Goal: Complete application form

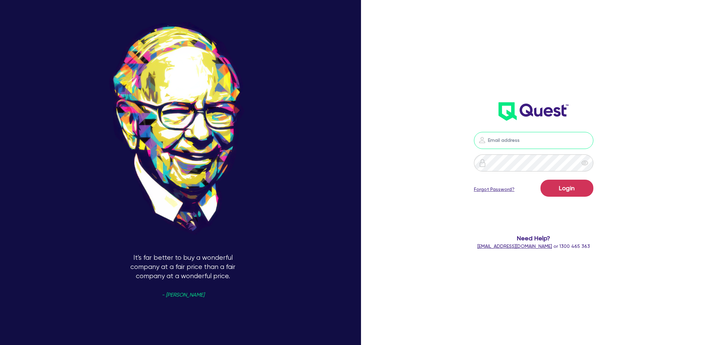
type input "[EMAIL_ADDRESS][PERSON_NAME][DOMAIN_NAME]"
click at [587, 190] on button "Login" at bounding box center [567, 188] width 53 height 17
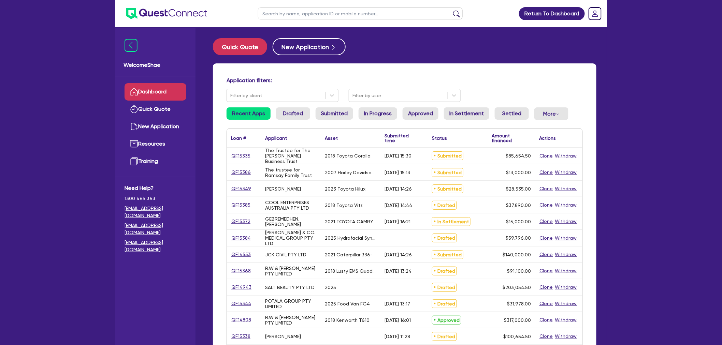
click at [277, 19] on input "text" at bounding box center [360, 14] width 205 height 12
type input "[PERSON_NAME]"
click at [451, 10] on button "submit" at bounding box center [456, 15] width 11 height 10
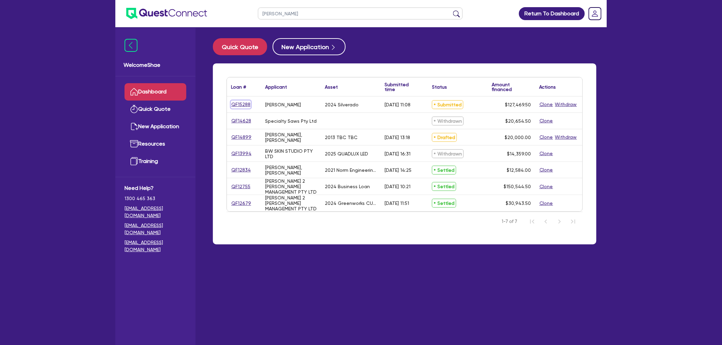
click at [242, 104] on link "QF15288" at bounding box center [241, 105] width 20 height 8
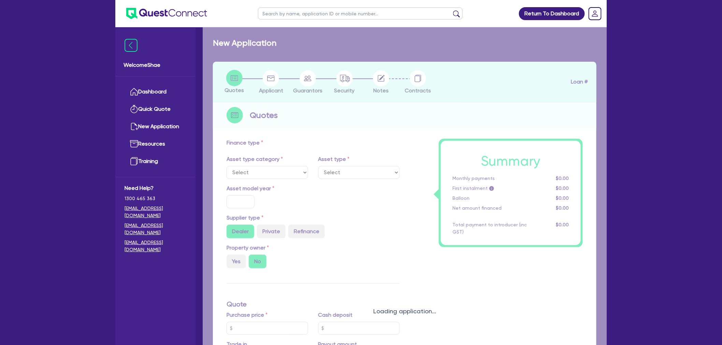
select select "CARS_AND_LIGHT_TRUCKS"
type input "2024"
radio input "false"
radio input "true"
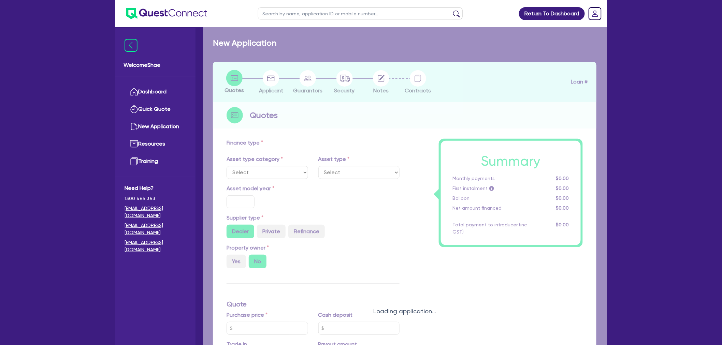
type input "125,000"
type input "6.28"
type input "8,000"
type input "9.99"
type input "1,650"
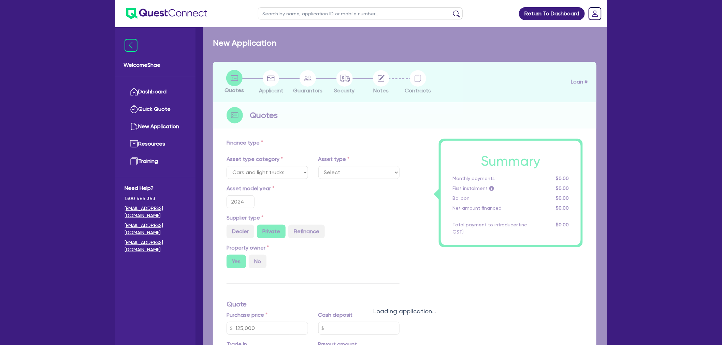
select select "PASSENGER_VEHICLES"
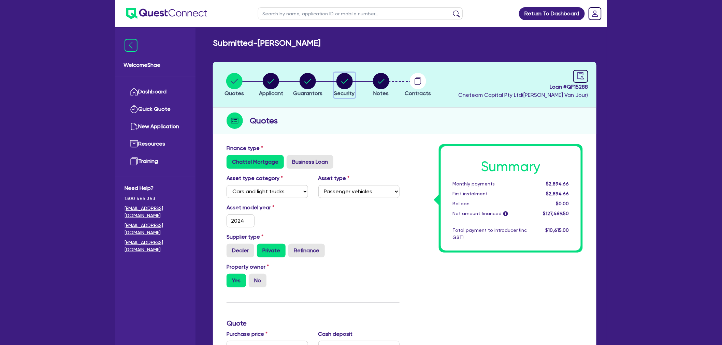
click at [344, 84] on circle "button" at bounding box center [344, 81] width 16 height 16
select select "CARS_AND_LIGHT_TRUCKS"
select select "PASSENGER_VEHICLES"
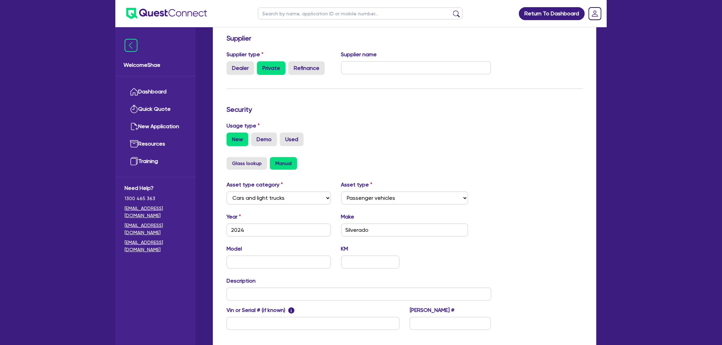
scroll to position [114, 0]
